Goal: Find specific page/section: Find specific page/section

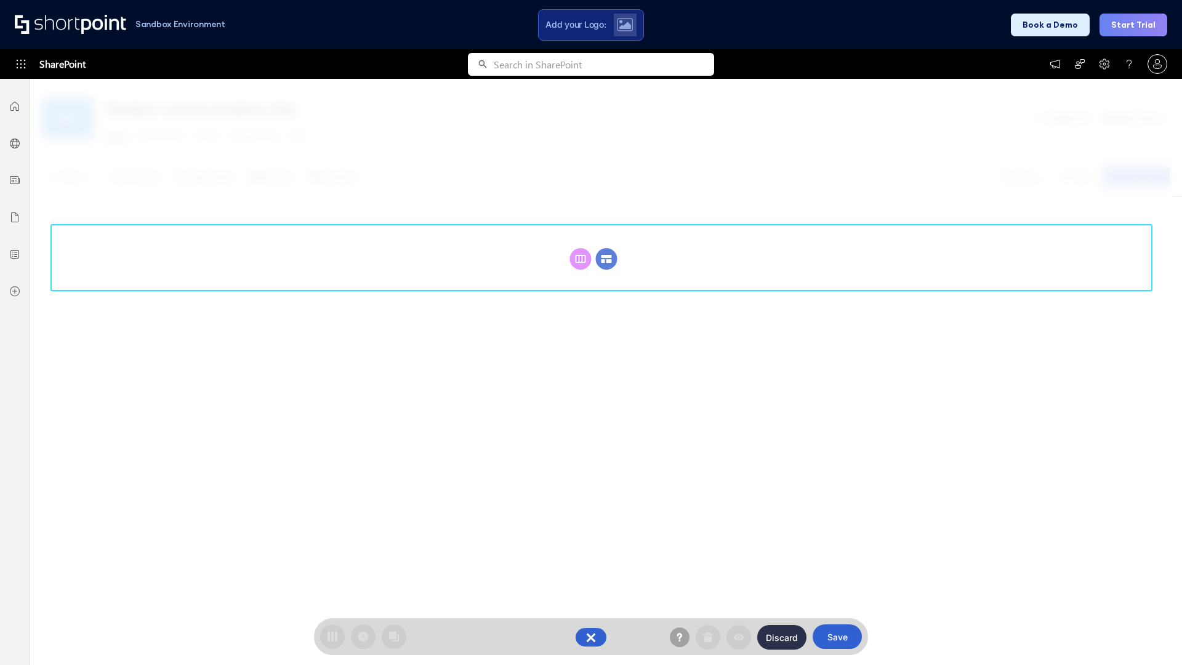
click at [607, 259] on circle at bounding box center [607, 259] width 22 height 22
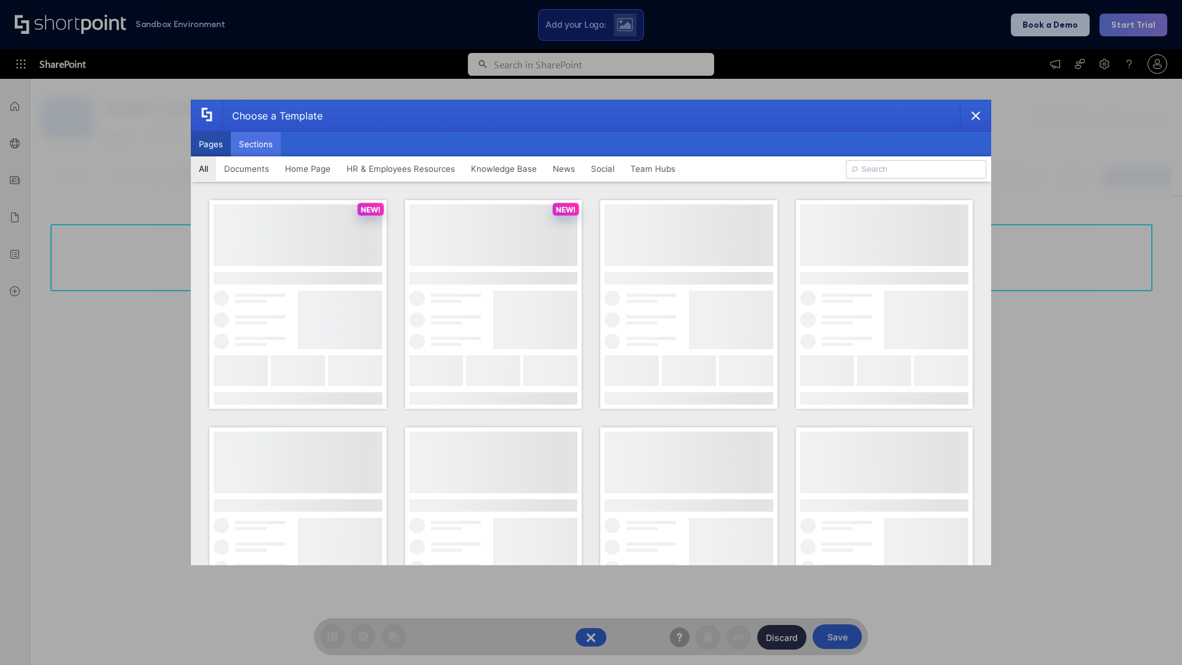
click at [256, 144] on button "Sections" at bounding box center [256, 144] width 50 height 25
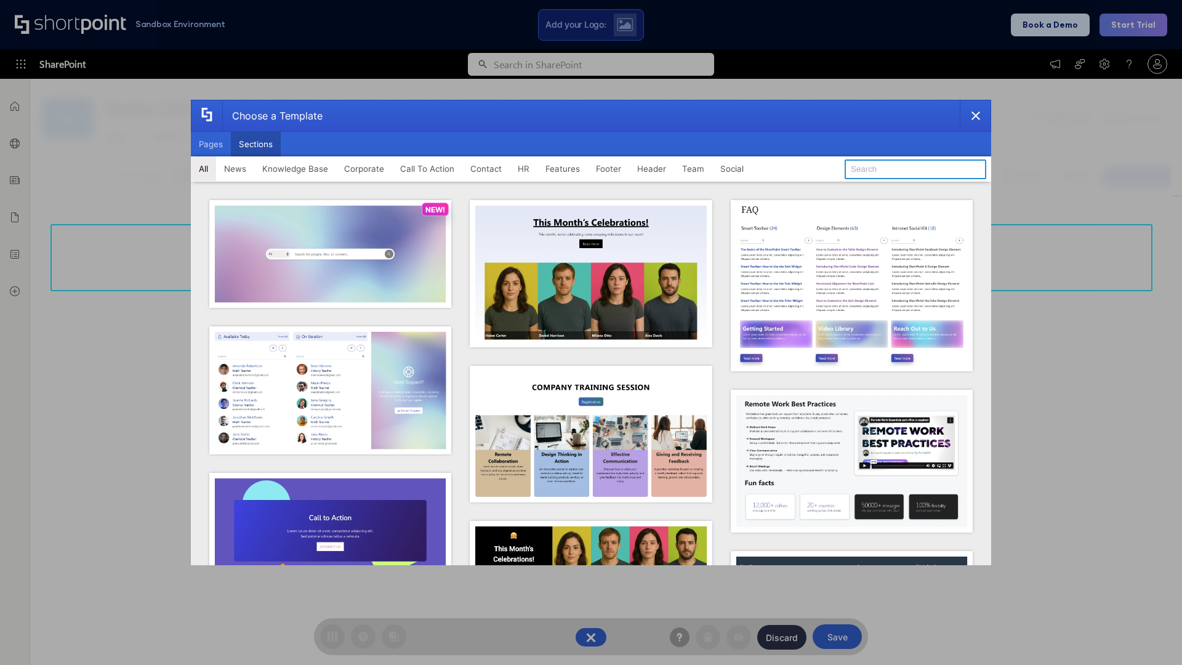
type input "Team Dashboard 2"
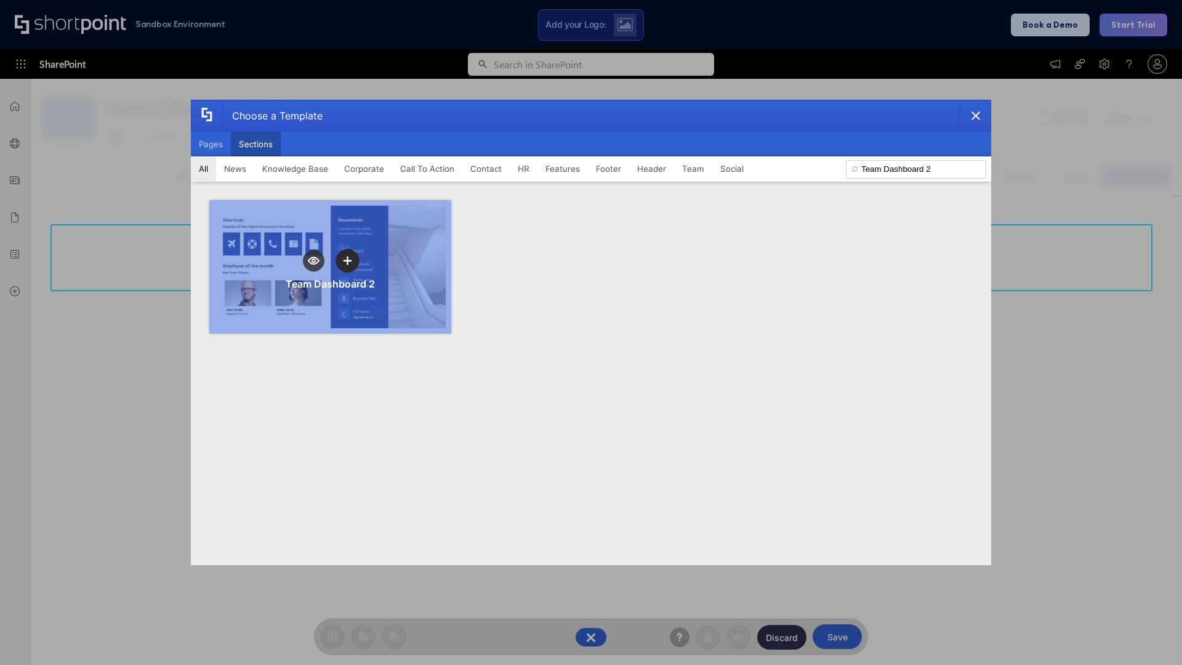
click at [347, 260] on icon "template selector" at bounding box center [347, 260] width 9 height 9
